Goal: Task Accomplishment & Management: Use online tool/utility

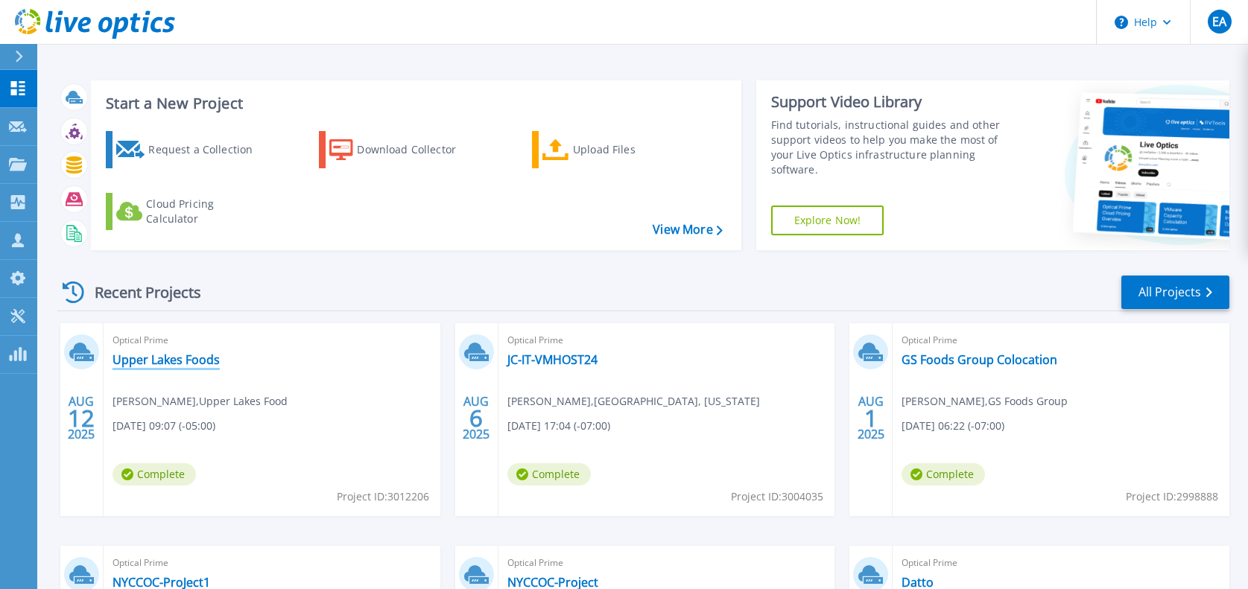
click at [169, 357] on link "Upper Lakes Foods" at bounding box center [165, 359] width 107 height 15
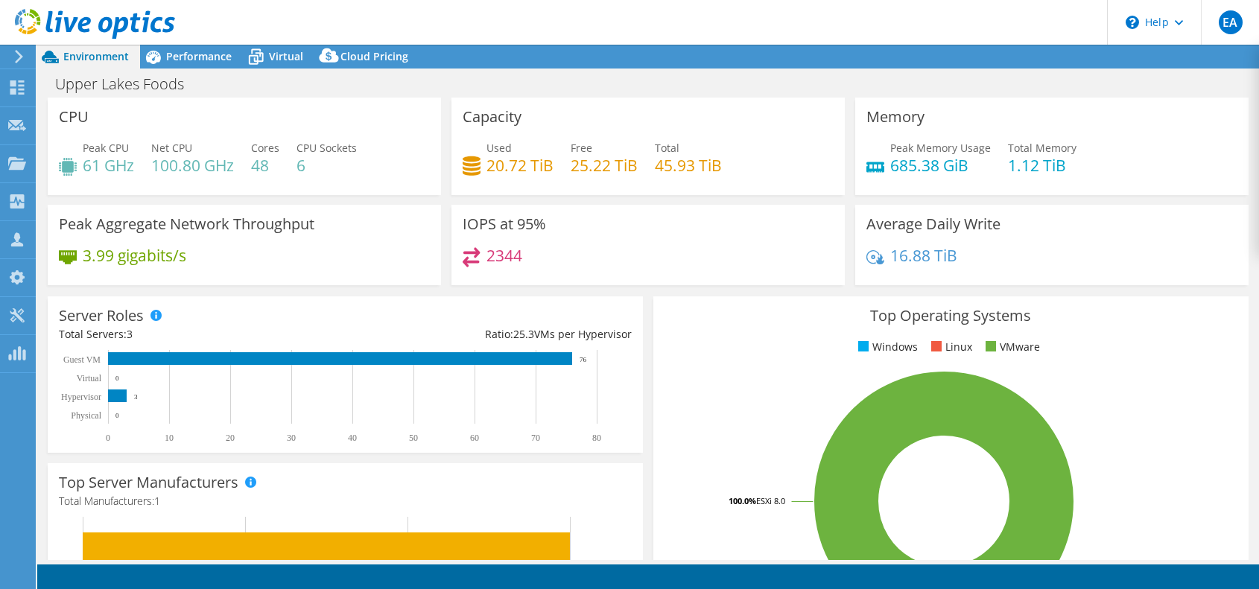
select select "USD"
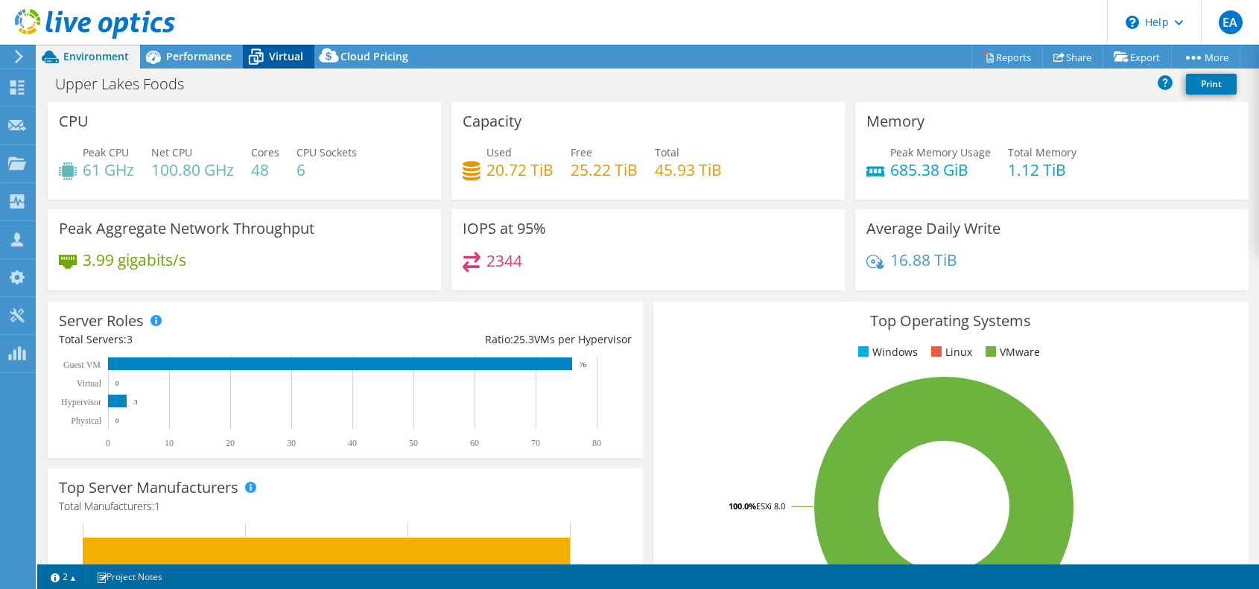
click at [260, 56] on icon at bounding box center [256, 58] width 15 height 12
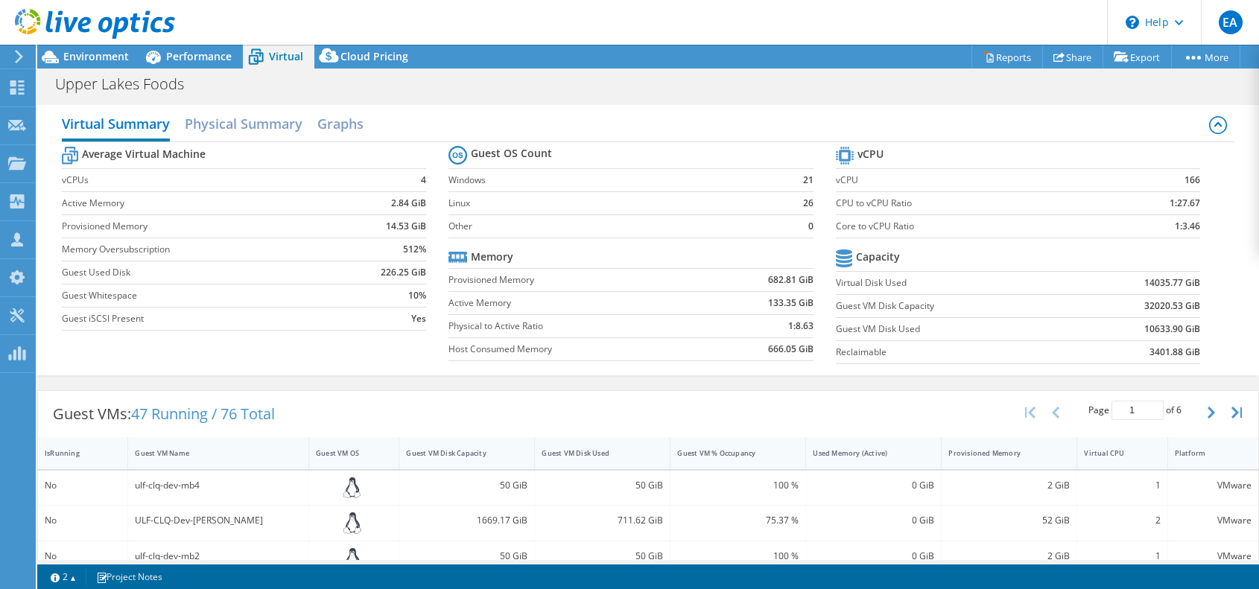
click at [87, 21] on use at bounding box center [95, 24] width 160 height 30
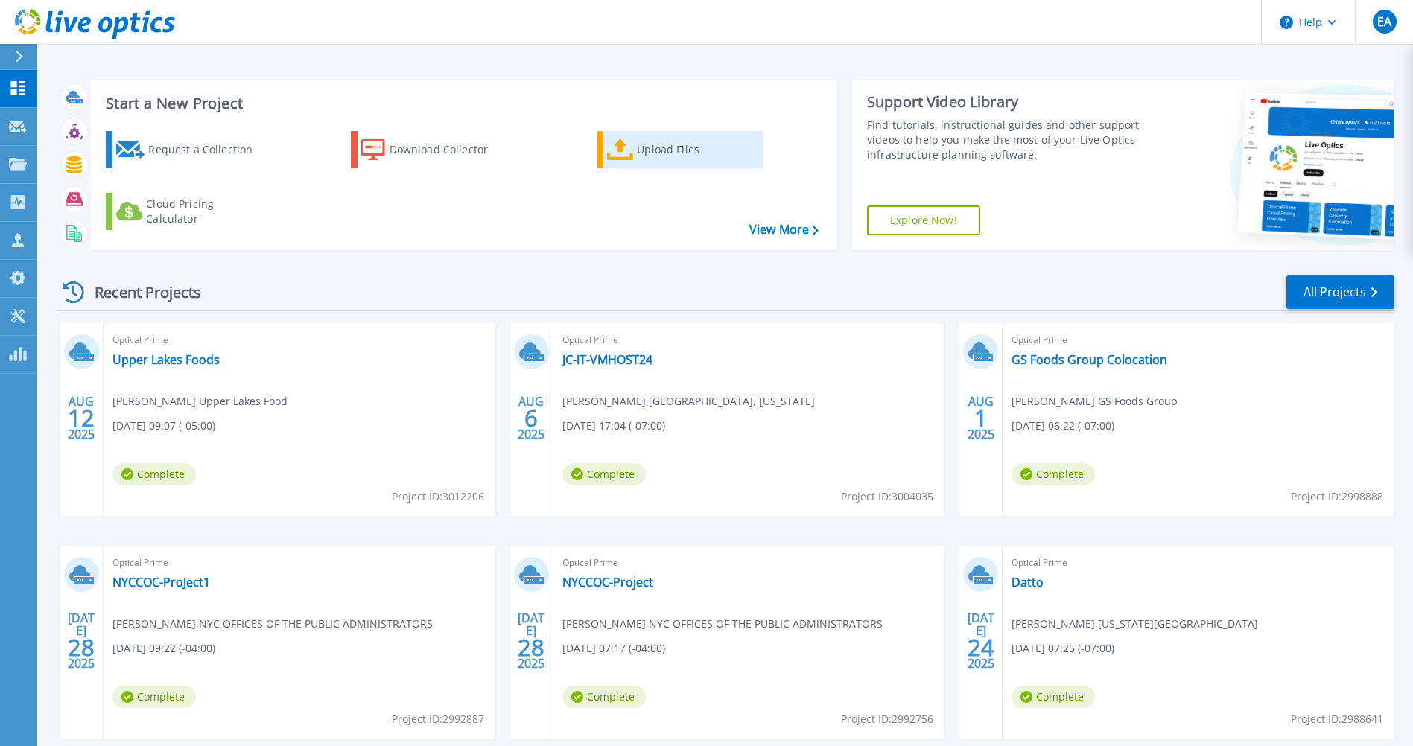
click at [663, 142] on div "Upload Files" at bounding box center [696, 150] width 119 height 30
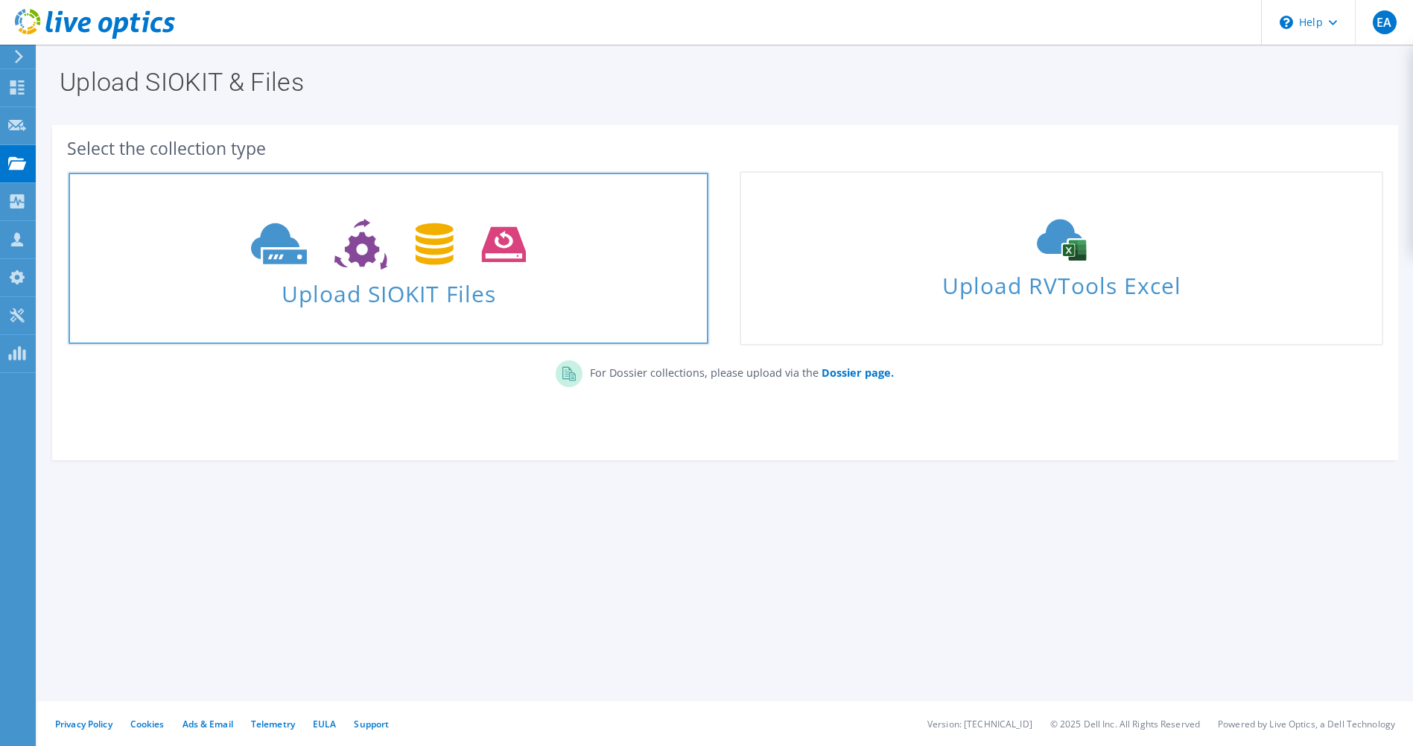
click at [364, 314] on link "Upload SIOKIT Files" at bounding box center [388, 258] width 643 height 174
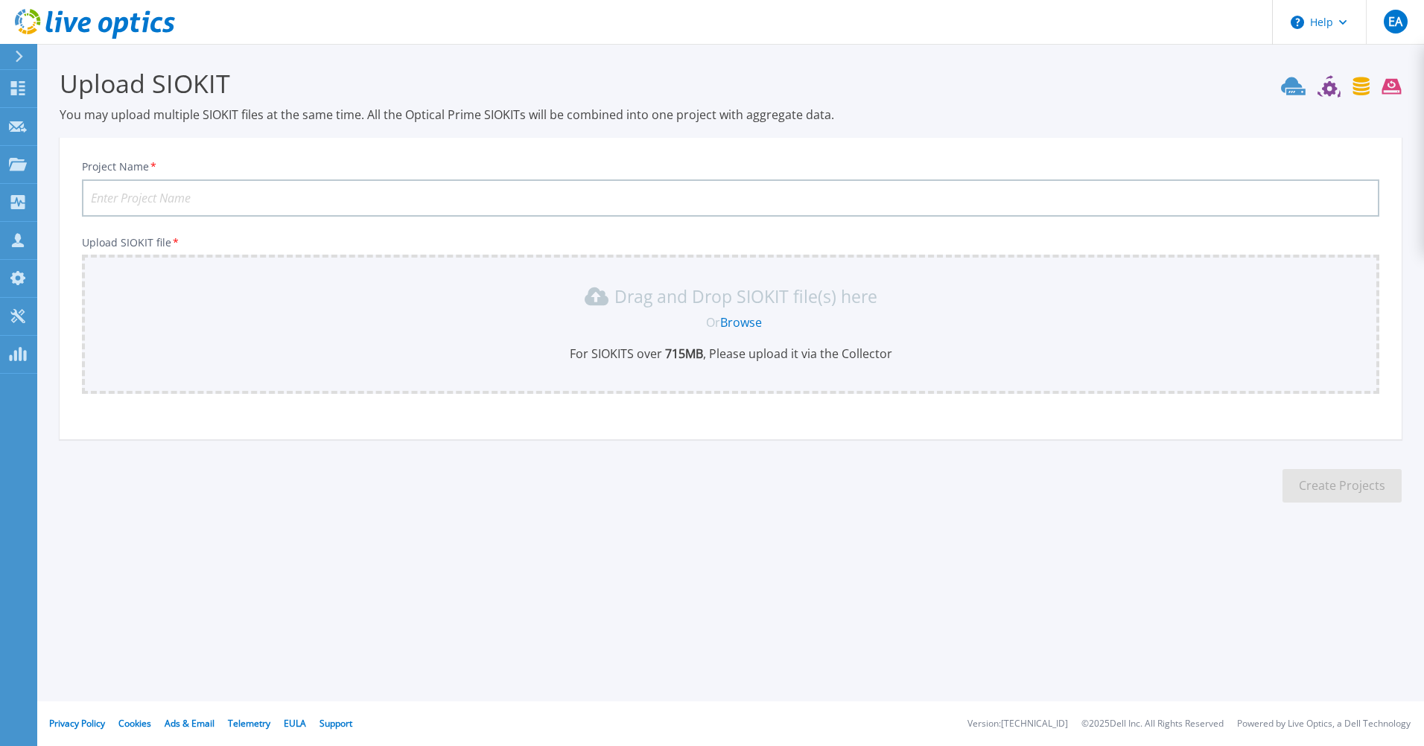
click at [735, 323] on link "Browse" at bounding box center [741, 322] width 42 height 16
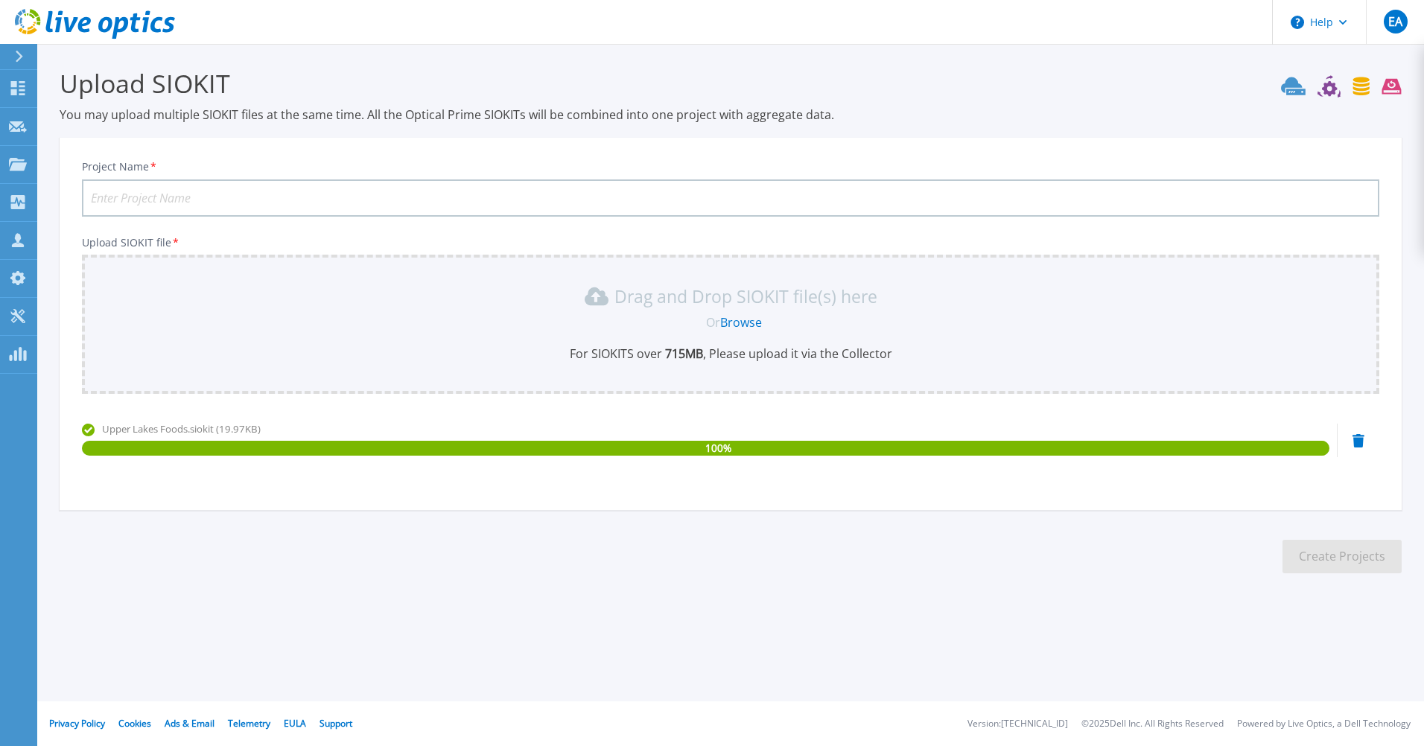
click at [436, 176] on div "Project Name *" at bounding box center [731, 188] width 1298 height 57
click at [431, 201] on input "Project Name *" at bounding box center [731, 198] width 1298 height 37
type input "Upper Lakes Foods Siokit Upload"
click at [1318, 546] on button "Create Projects" at bounding box center [1342, 557] width 119 height 34
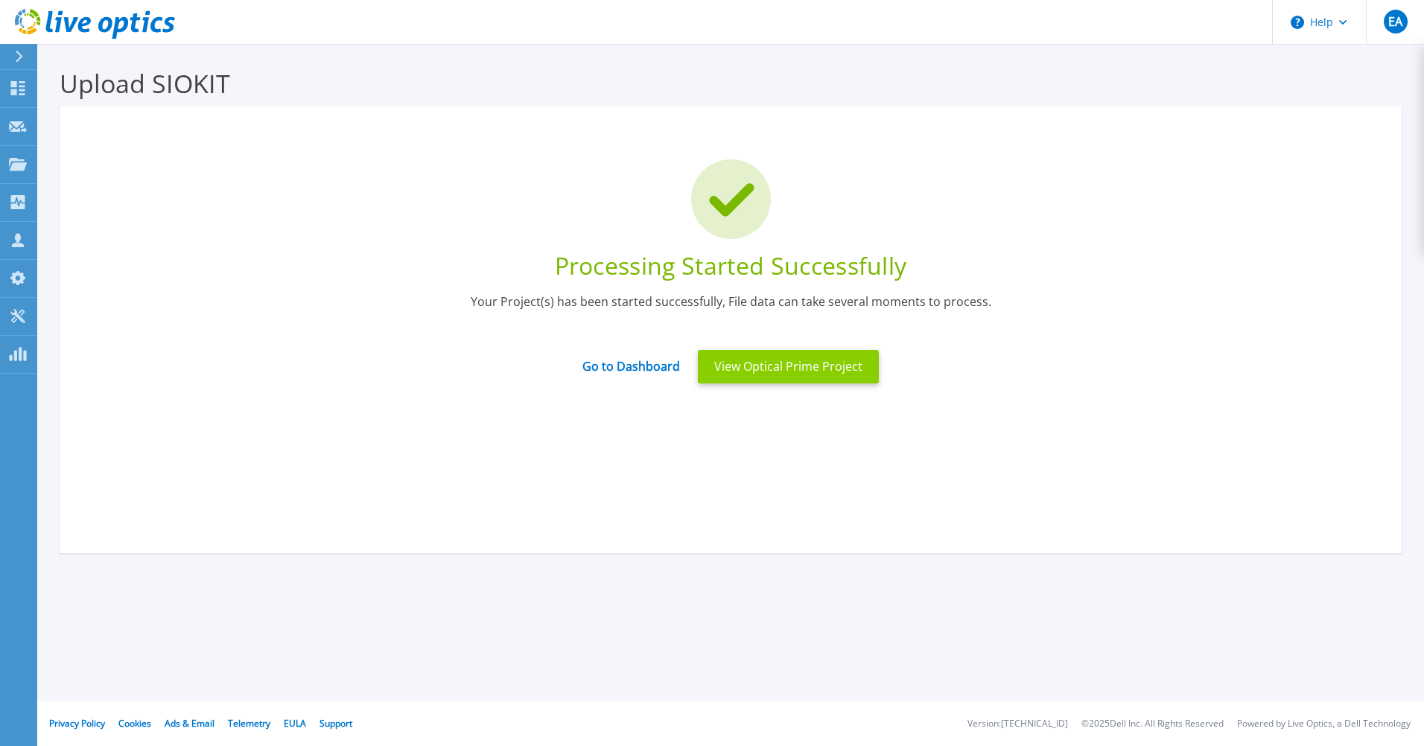
click at [752, 362] on button "View Optical Prime Project" at bounding box center [788, 367] width 181 height 34
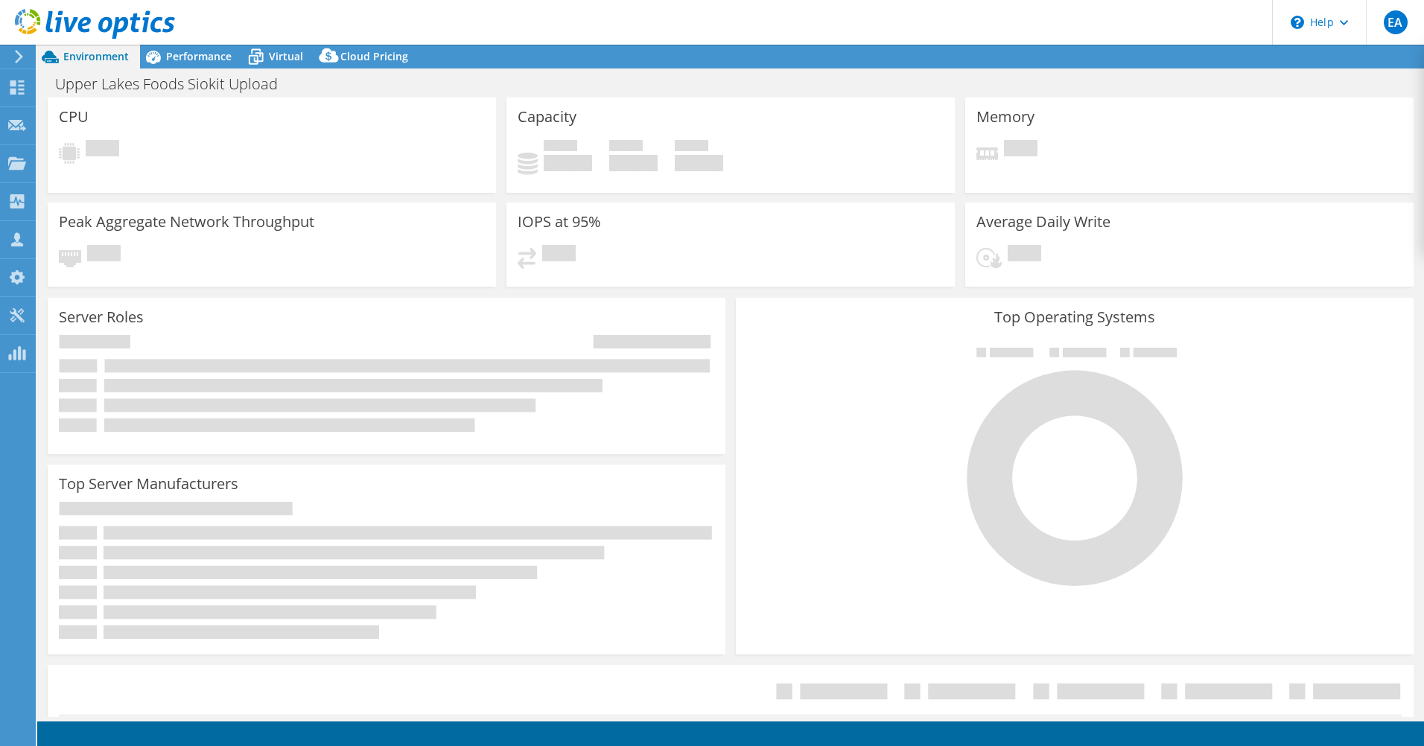
select select "USD"
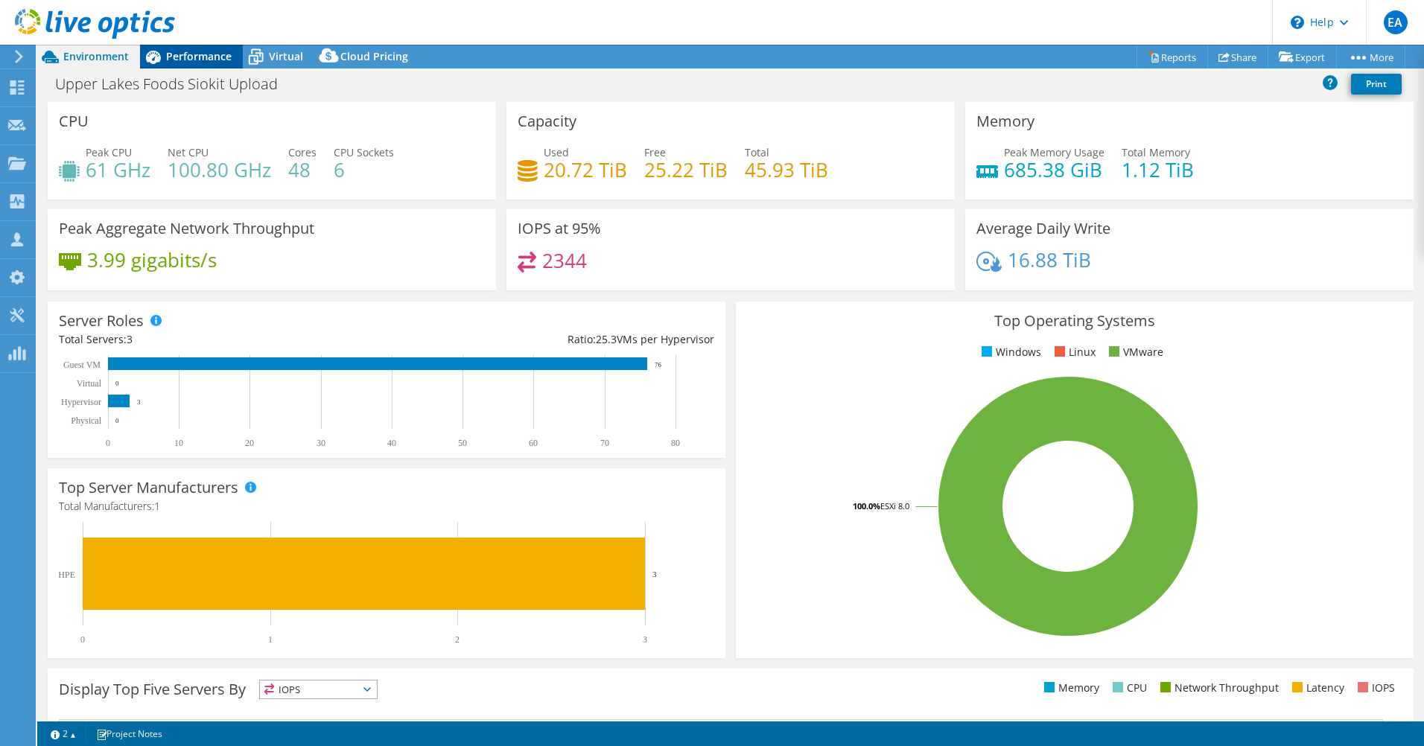
click at [226, 59] on span "Performance" at bounding box center [199, 56] width 66 height 14
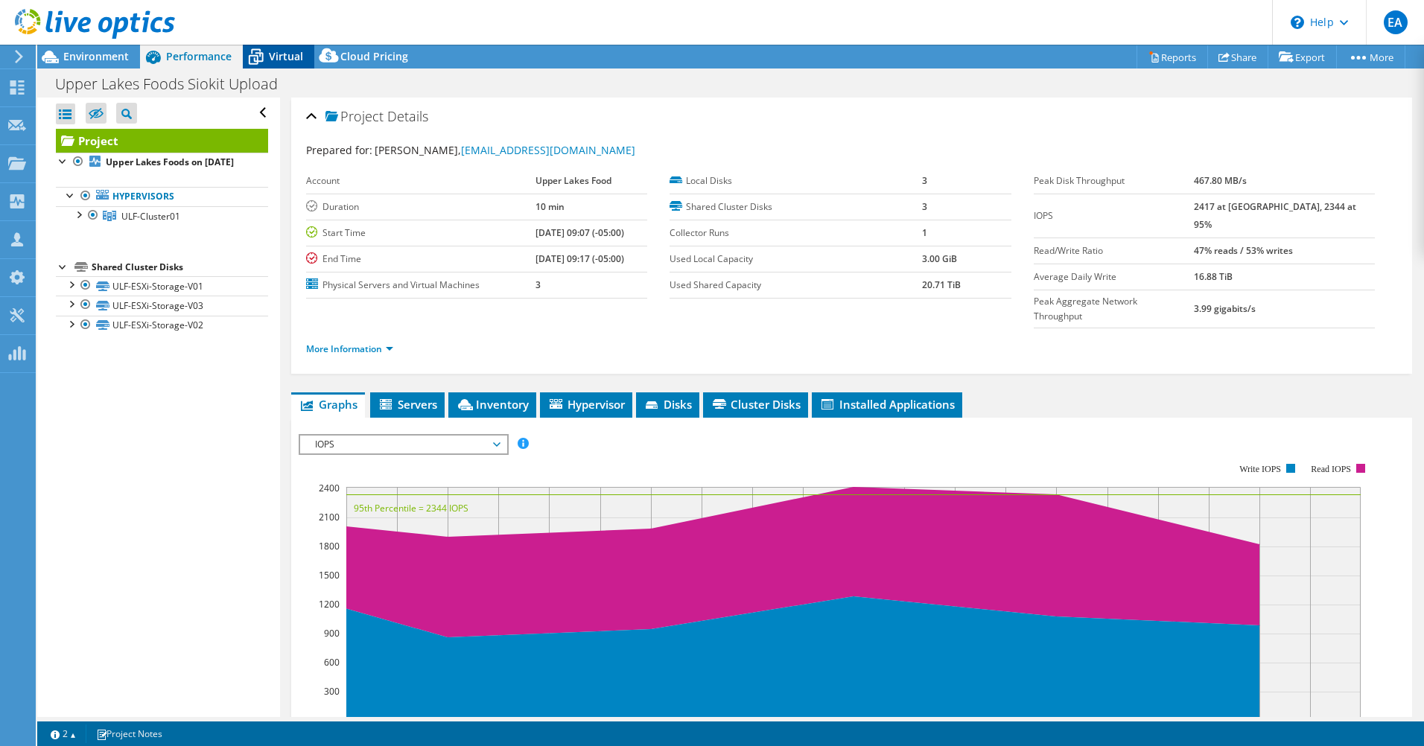
click at [295, 62] on span "Virtual" at bounding box center [286, 56] width 34 height 14
